Goal: Navigation & Orientation: Find specific page/section

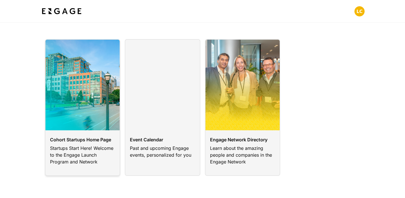
scroll to position [14, 0]
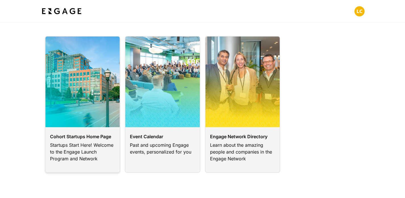
click at [83, 122] on link at bounding box center [83, 104] width 76 height 137
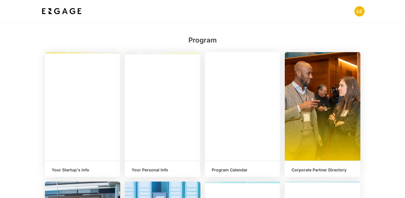
scroll to position [104, 0]
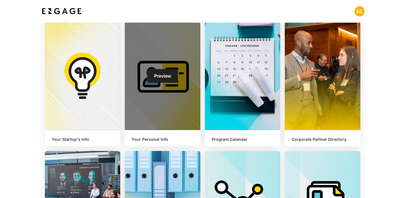
click at [172, 76] on link "Preview" at bounding box center [162, 76] width 31 height 14
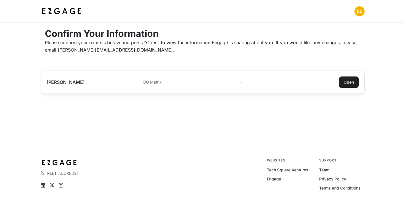
click at [344, 82] on div "Open" at bounding box center [348, 83] width 11 height 6
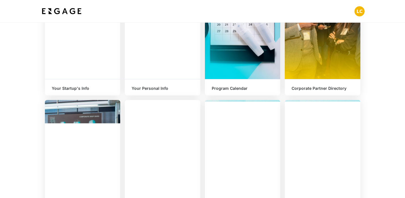
scroll to position [222, 0]
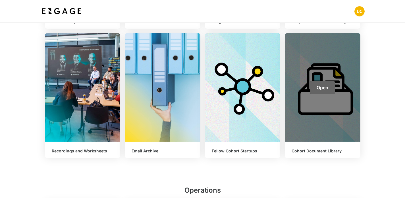
click at [320, 92] on link "Open" at bounding box center [322, 88] width 25 height 14
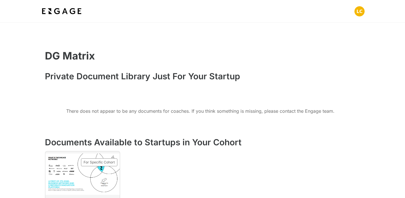
click at [345, 78] on h2 "Private Document Library Just For Your Startup" at bounding box center [202, 77] width 315 height 15
